Goal: Task Accomplishment & Management: Complete application form

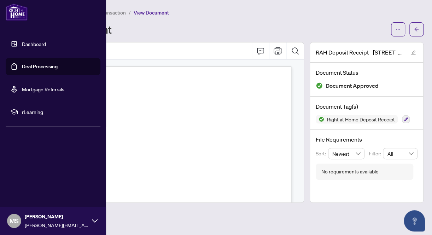
click at [22, 66] on link "Deal Processing" at bounding box center [40, 66] width 36 height 6
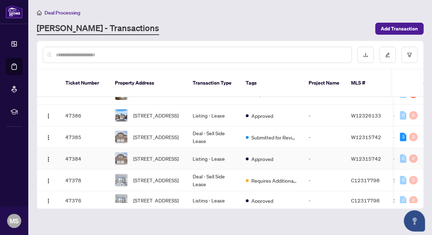
scroll to position [71, 0]
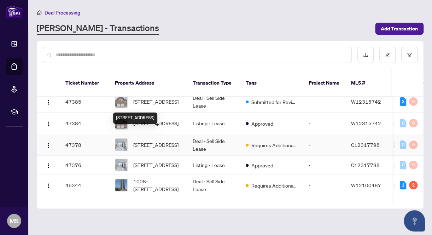
click at [159, 141] on span "[STREET_ADDRESS]" at bounding box center [155, 145] width 45 height 8
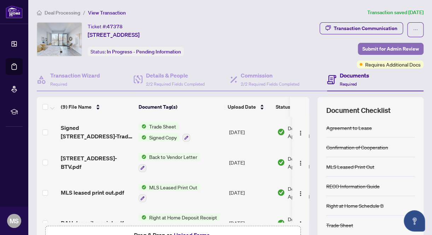
click at [364, 46] on span "Submit for Admin Review" at bounding box center [390, 48] width 57 height 11
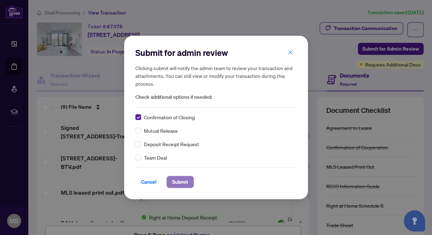
click at [178, 181] on span "Submit" at bounding box center [180, 181] width 16 height 11
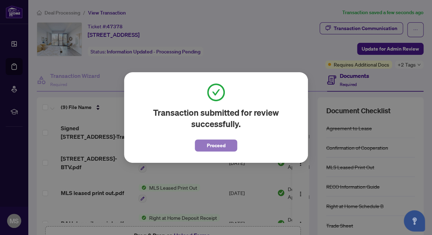
click at [220, 144] on span "Proceed" at bounding box center [216, 145] width 19 height 11
